Goal: Navigation & Orientation: Find specific page/section

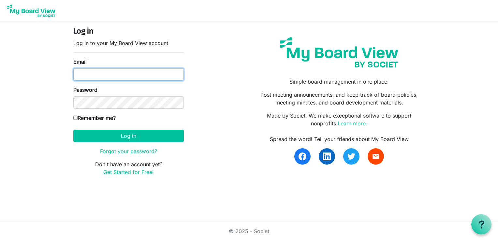
type input "[EMAIL_ADDRESS][DOMAIN_NAME]"
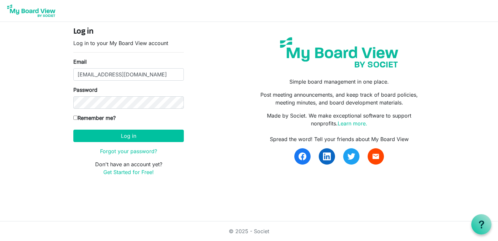
click at [73, 115] on input "Remember me?" at bounding box center [75, 117] width 4 height 4
checkbox input "true"
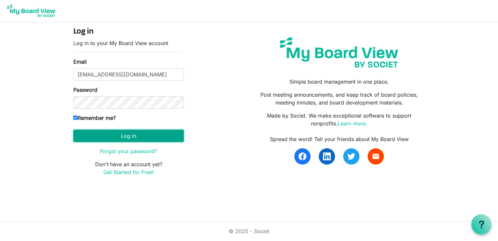
click at [106, 130] on button "Log in" at bounding box center [128, 135] width 111 height 12
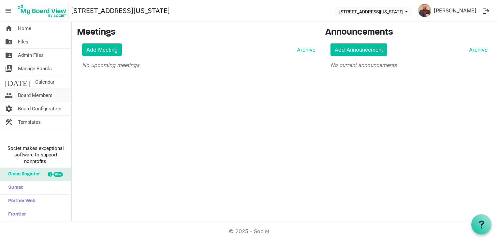
click at [47, 96] on span "Board Members" at bounding box center [35, 95] width 35 height 13
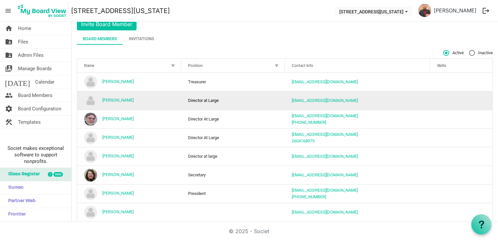
scroll to position [53, 0]
